Goal: Find contact information: Find contact information

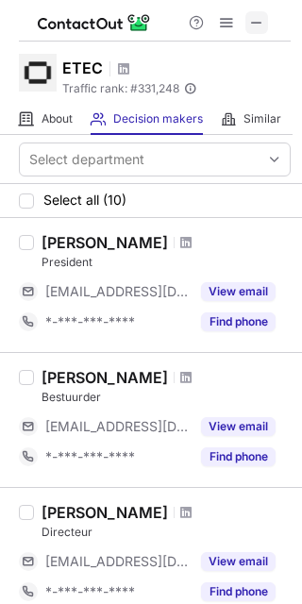
click at [258, 23] on span at bounding box center [256, 22] width 15 height 15
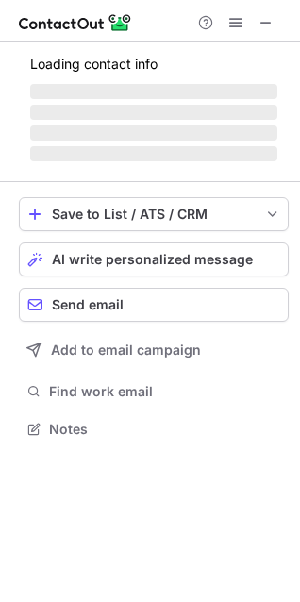
scroll to position [411, 300]
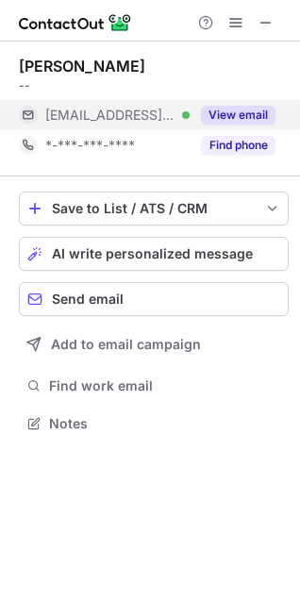
click at [118, 112] on span "***@ifm.com" at bounding box center [110, 115] width 130 height 17
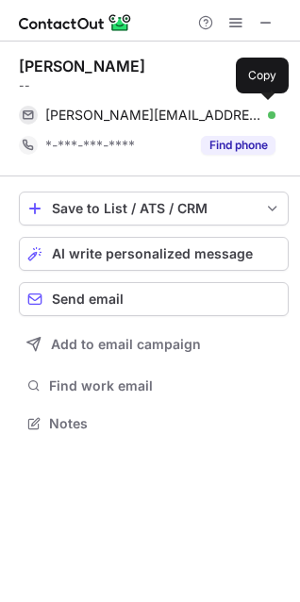
click at [118, 112] on span "brigitte.hubert@ifm.com" at bounding box center [153, 115] width 216 height 17
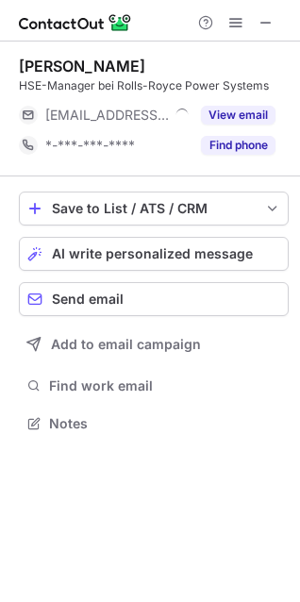
scroll to position [411, 300]
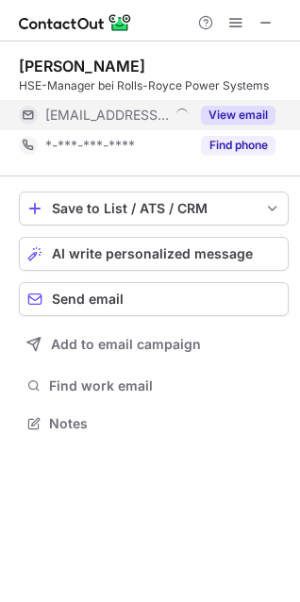
click at [87, 112] on span "***@mtu-online.com" at bounding box center [107, 115] width 124 height 17
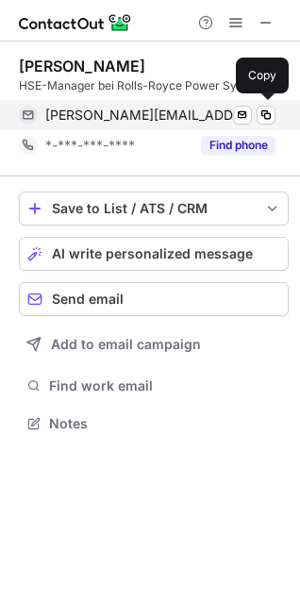
click at [108, 111] on span "ralf.jakob@mtu-online.com" at bounding box center [150, 115] width 210 height 17
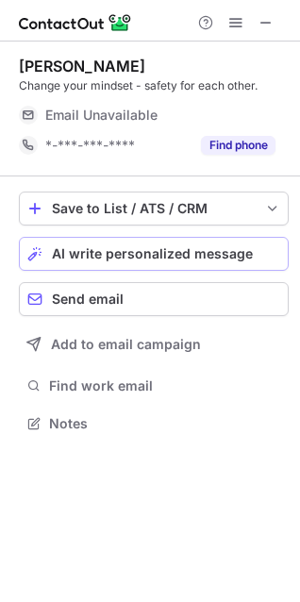
scroll to position [416, 300]
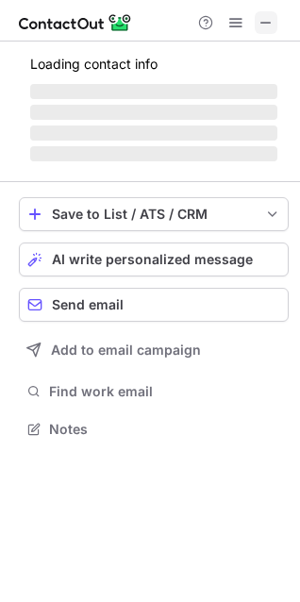
click at [261, 27] on span at bounding box center [266, 22] width 15 height 15
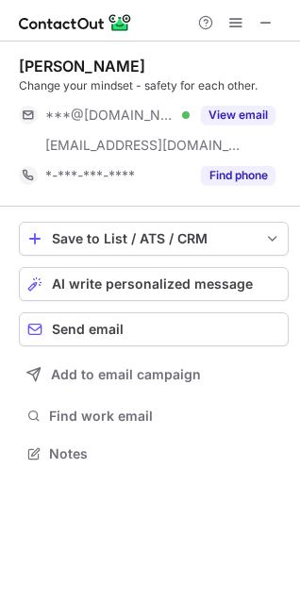
scroll to position [441, 300]
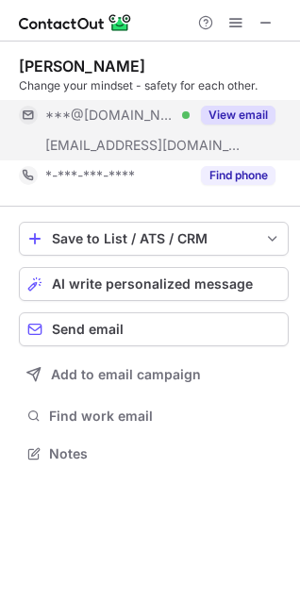
click at [111, 110] on span "***@gmail.com" at bounding box center [110, 115] width 130 height 17
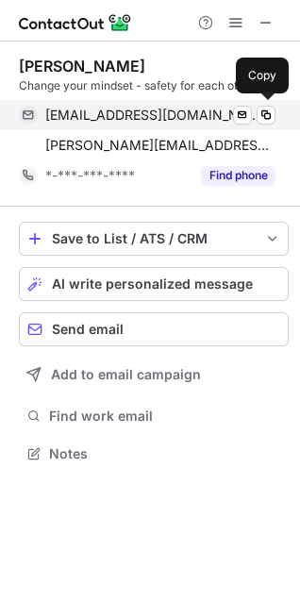
click at [107, 109] on span "mahlerstefan@gmail.com" at bounding box center [153, 115] width 216 height 17
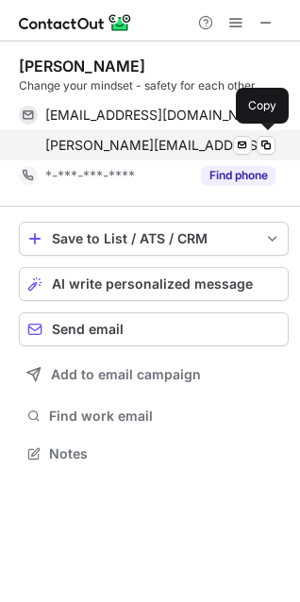
click at [96, 143] on span "stefan.mahler@beumergroup.com" at bounding box center [160, 145] width 230 height 17
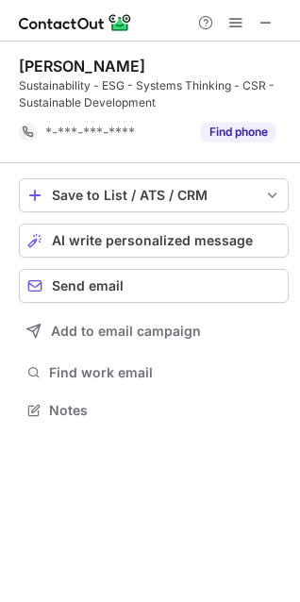
scroll to position [397, 300]
click at [270, 23] on span at bounding box center [266, 22] width 15 height 15
click at [270, 25] on span at bounding box center [266, 22] width 15 height 15
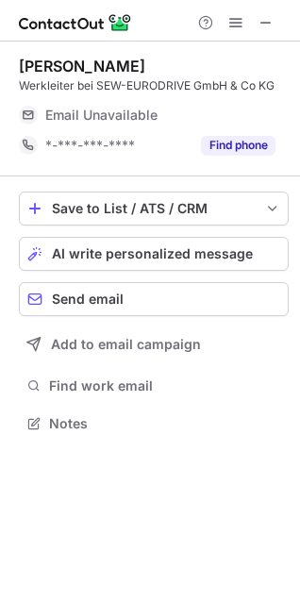
scroll to position [411, 300]
click at [268, 20] on span at bounding box center [266, 22] width 15 height 15
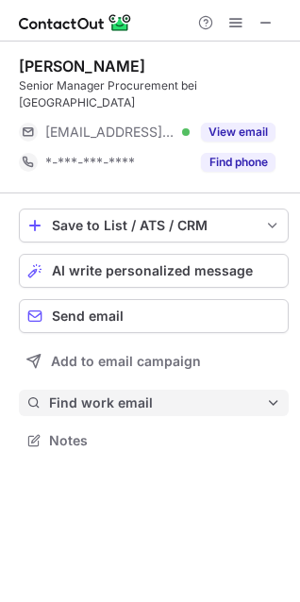
scroll to position [411, 300]
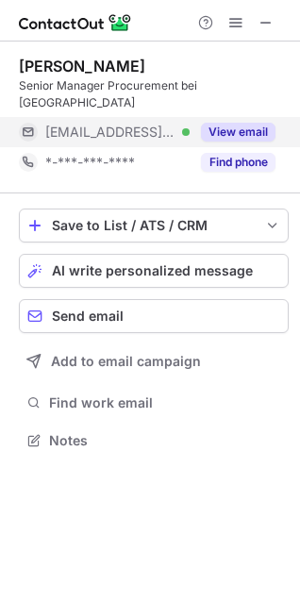
click at [106, 124] on span "***@heidelberg.com" at bounding box center [110, 132] width 130 height 17
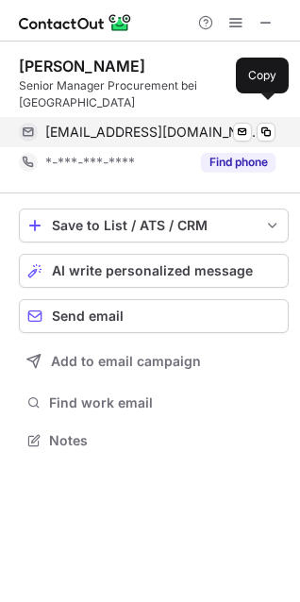
click at [101, 124] on span "jurgen.brustle@heidelberg.com" at bounding box center [153, 132] width 216 height 17
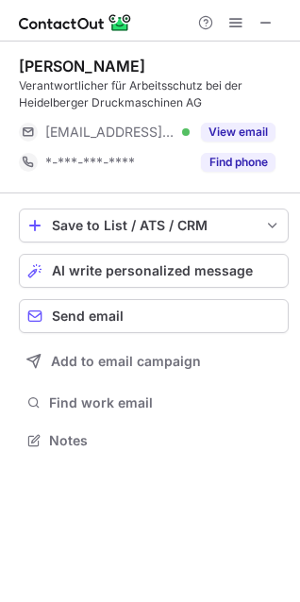
scroll to position [428, 300]
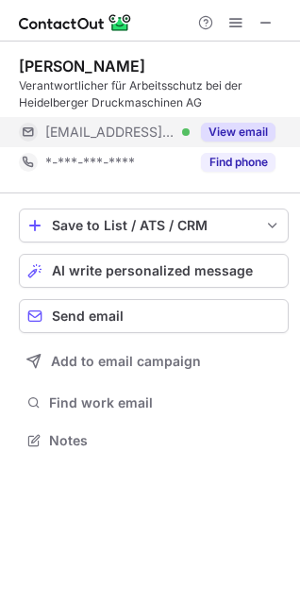
click at [104, 138] on span "***@heidelberg.com" at bounding box center [110, 132] width 130 height 17
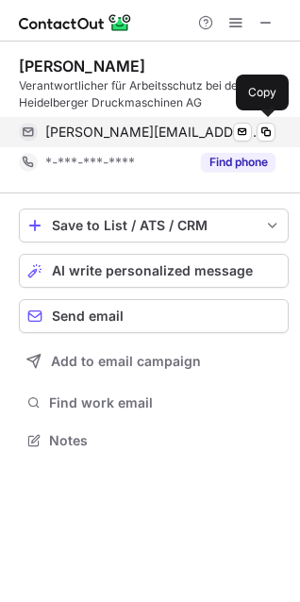
click at [107, 125] on span "thomas.horvath@heidelberg.com" at bounding box center [153, 132] width 216 height 17
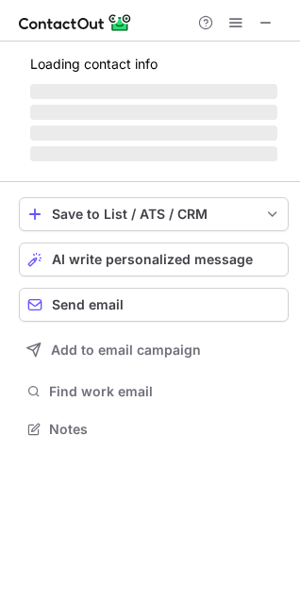
scroll to position [428, 300]
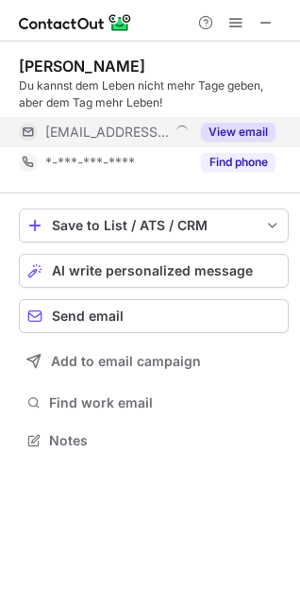
click at [120, 131] on span "***@zech-hochbau.de" at bounding box center [107, 132] width 124 height 17
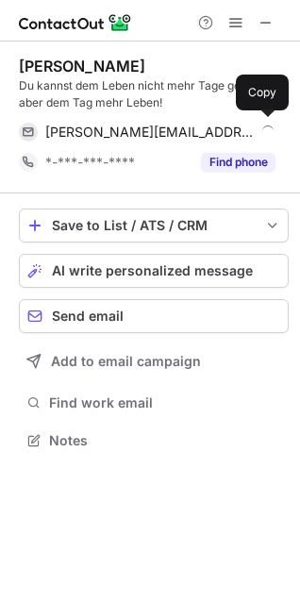
click at [120, 131] on span "martin@zech-hochbau.de" at bounding box center [150, 132] width 210 height 17
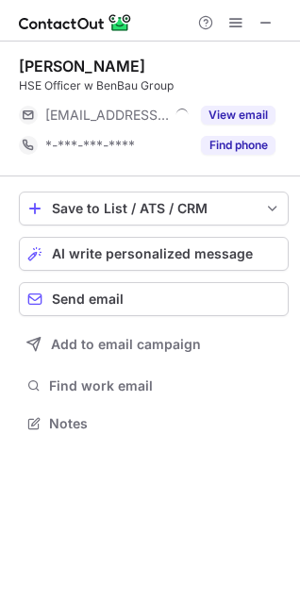
scroll to position [411, 300]
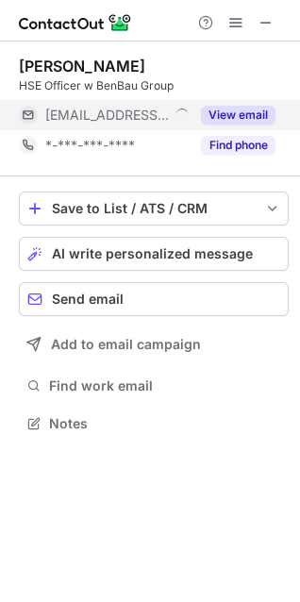
click at [120, 120] on span "***@benbau.com" at bounding box center [107, 115] width 124 height 17
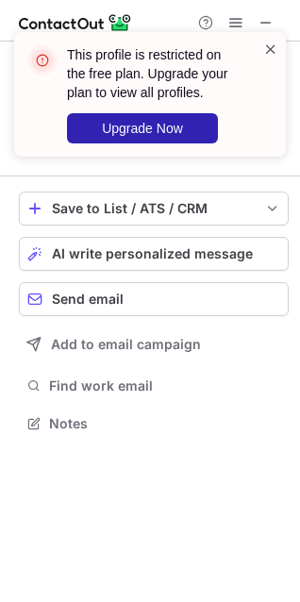
click at [266, 52] on span at bounding box center [270, 49] width 15 height 19
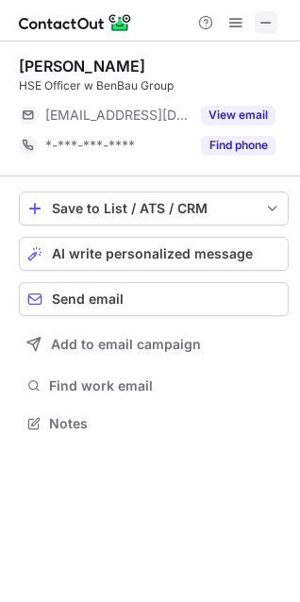
click at [277, 20] on button at bounding box center [266, 22] width 23 height 23
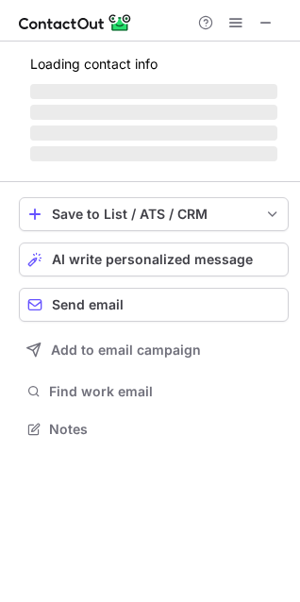
scroll to position [411, 300]
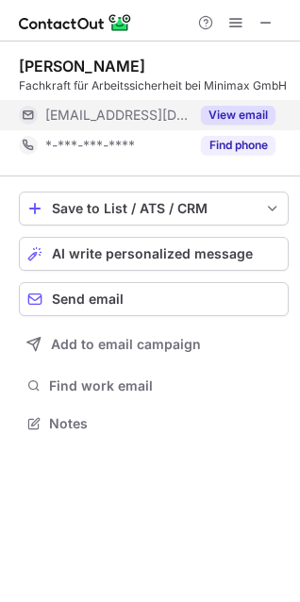
click at [117, 108] on span "[EMAIL_ADDRESS][DOMAIN_NAME]" at bounding box center [117, 115] width 144 height 17
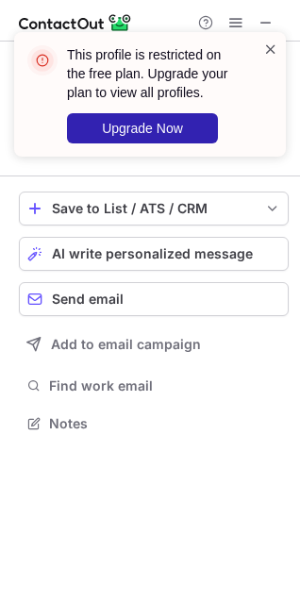
click at [271, 47] on span at bounding box center [270, 49] width 15 height 19
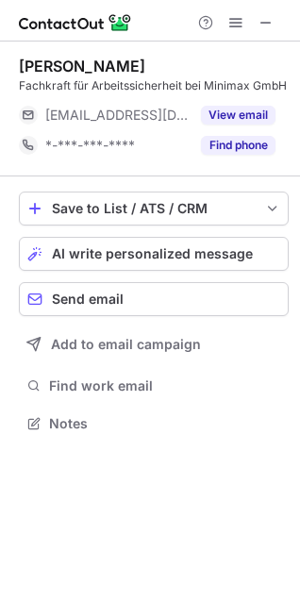
click at [266, 21] on div "This profile is restricted on the free plan. Upgrade your plan to view all prof…" at bounding box center [150, 102] width 302 height 178
click at [265, 19] on span at bounding box center [266, 22] width 15 height 15
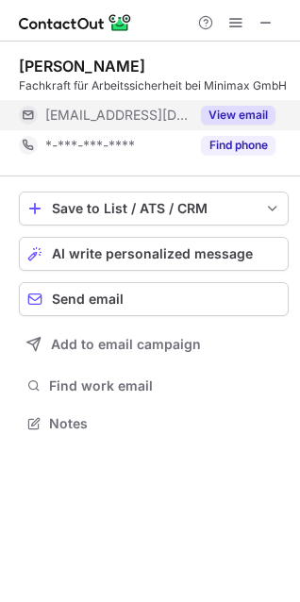
click at [106, 113] on span "***@minimax.com" at bounding box center [117, 115] width 144 height 17
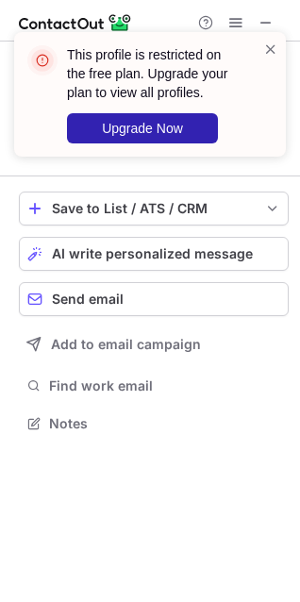
click at [271, 34] on div "This profile is restricted on the free plan. Upgrade your plan to view all prof…" at bounding box center [150, 94] width 272 height 125
click at [268, 42] on span at bounding box center [270, 49] width 15 height 19
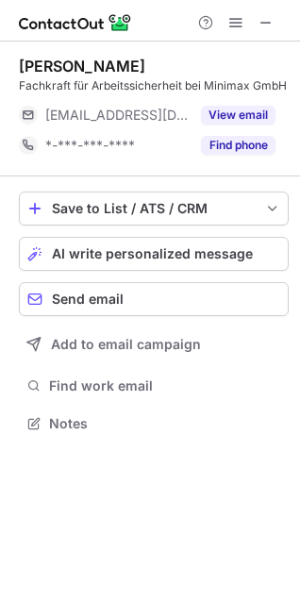
click at [262, 16] on div "This profile is restricted on the free plan. Upgrade your plan to view all prof…" at bounding box center [150, 102] width 302 height 178
click at [265, 23] on span at bounding box center [266, 22] width 15 height 15
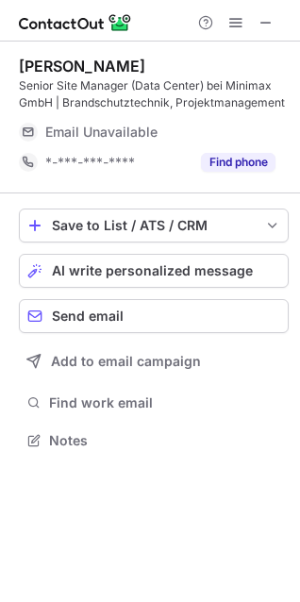
scroll to position [428, 300]
click at [262, 22] on span at bounding box center [266, 22] width 15 height 15
